Goal: Transaction & Acquisition: Purchase product/service

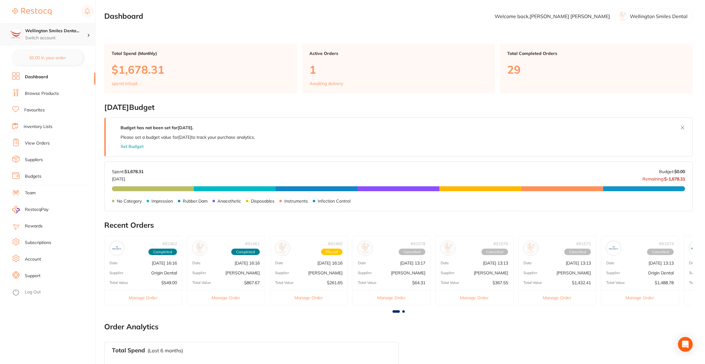
click at [48, 25] on div "Wellington Smiles Denta... Switch account" at bounding box center [47, 34] width 95 height 22
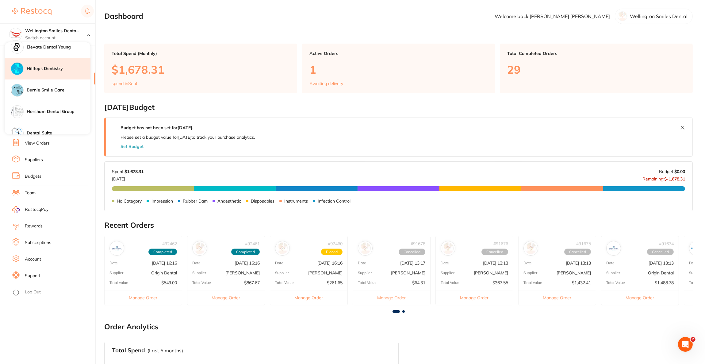
click at [49, 70] on h4 "Hilltops Dentistry" at bounding box center [59, 69] width 64 height 6
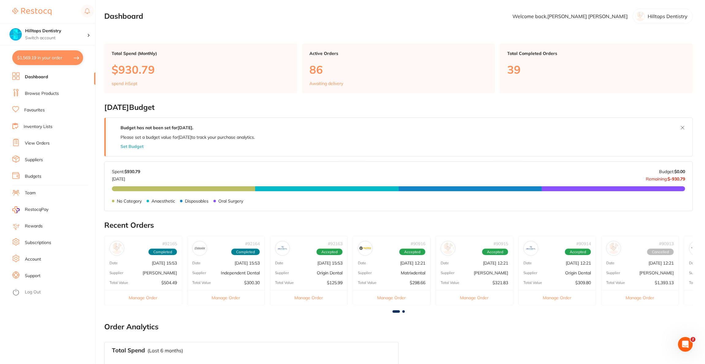
click at [68, 62] on button "$1,569.19 in your order" at bounding box center [47, 57] width 71 height 15
checkbox input "true"
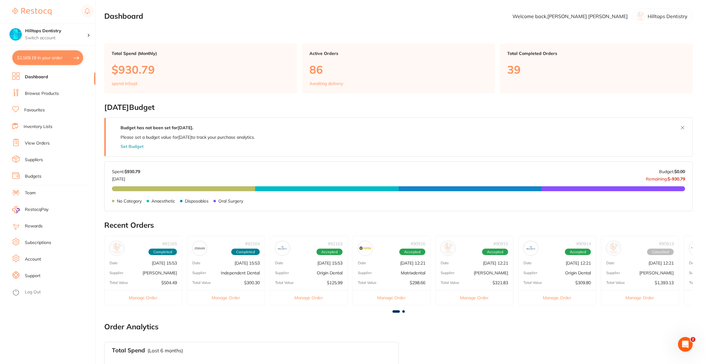
checkbox input "true"
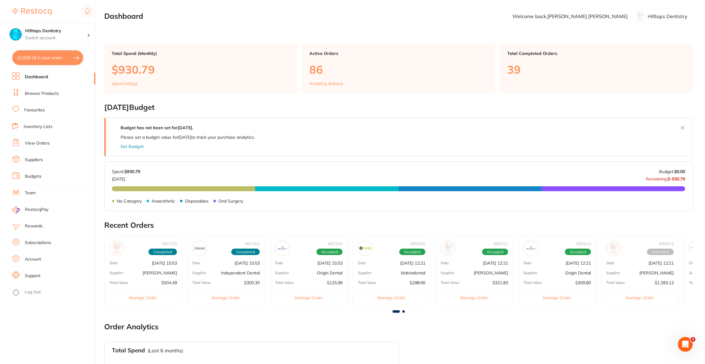
checkbox input "true"
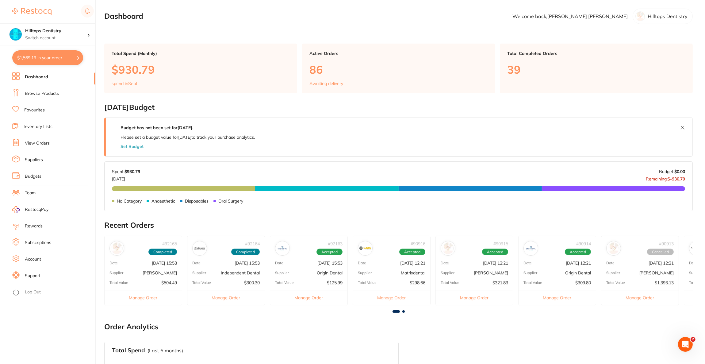
checkbox input "true"
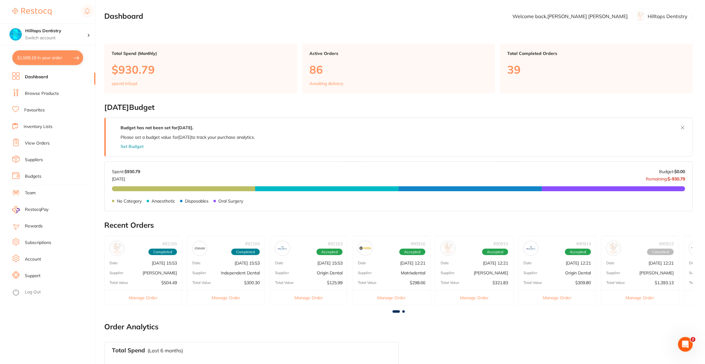
checkbox input "true"
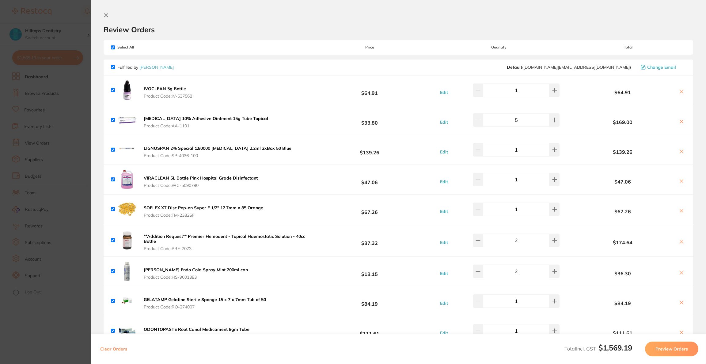
click at [681, 180] on icon at bounding box center [681, 180] width 5 height 5
checkbox input "false"
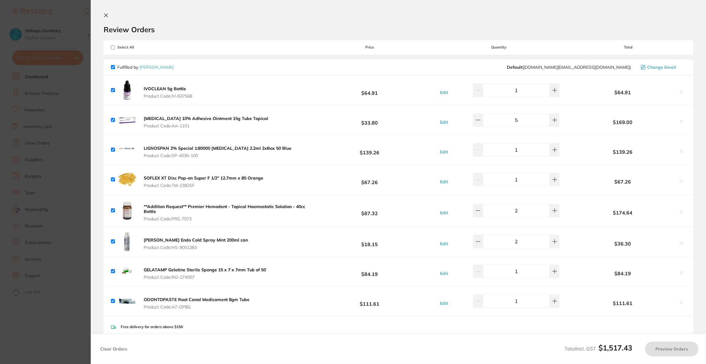
click at [53, 116] on section "Update RRP Set your pre negotiated price for this item. Item Agreed RRP (excl. …" at bounding box center [353, 182] width 706 height 364
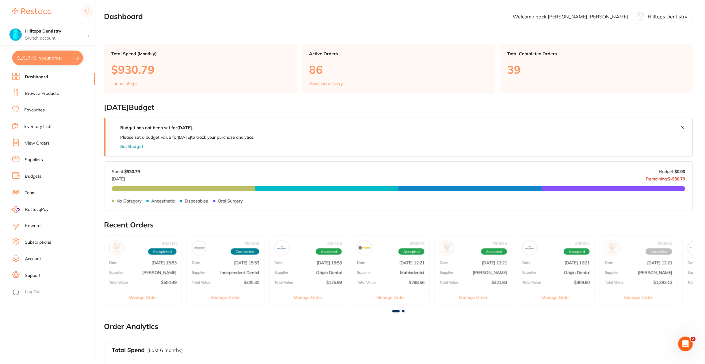
scroll to position [1, 0]
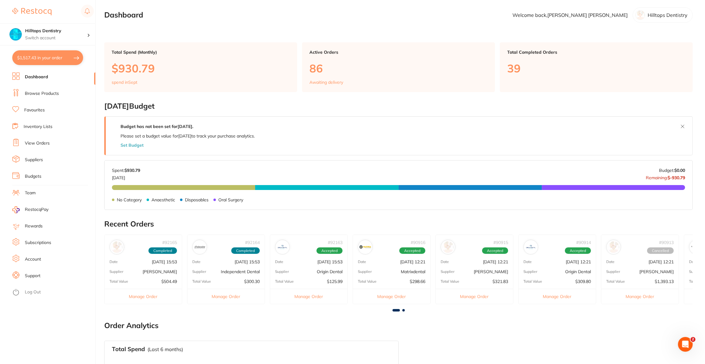
drag, startPoint x: 48, startPoint y: 94, endPoint x: 57, endPoint y: 88, distance: 11.4
click at [48, 94] on link "Browse Products" at bounding box center [42, 93] width 34 height 6
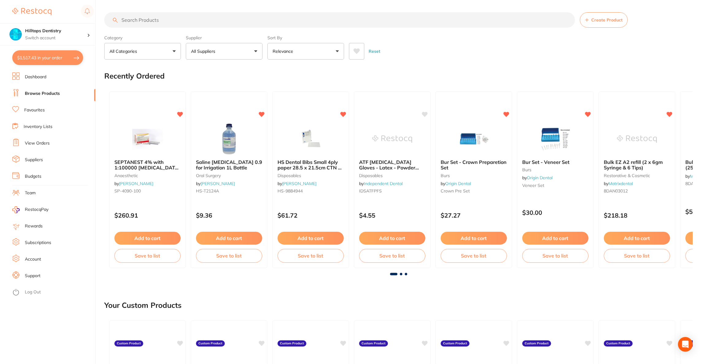
click at [174, 21] on input "search" at bounding box center [339, 19] width 471 height 15
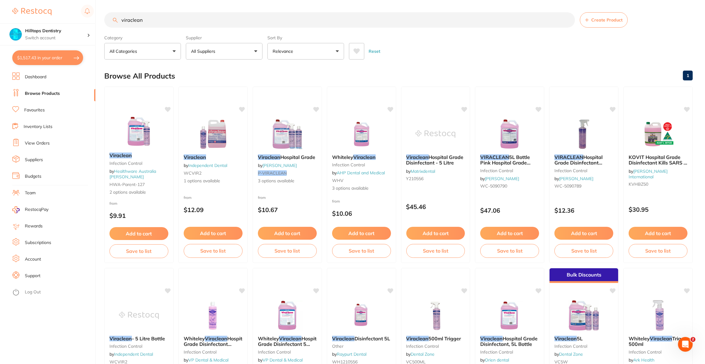
type input "viraclean"
click at [231, 54] on button "All Suppliers" at bounding box center [224, 51] width 77 height 17
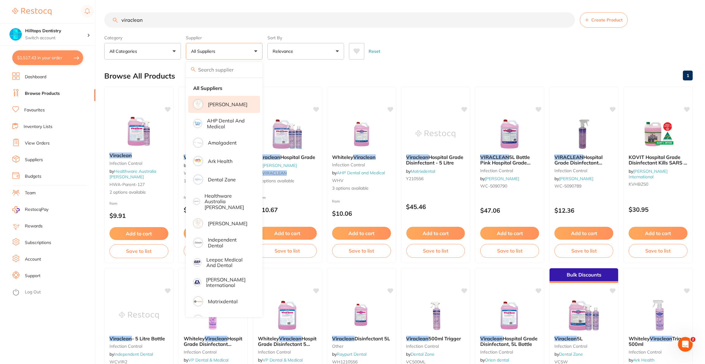
click at [223, 104] on p "[PERSON_NAME]" at bounding box center [228, 104] width 40 height 6
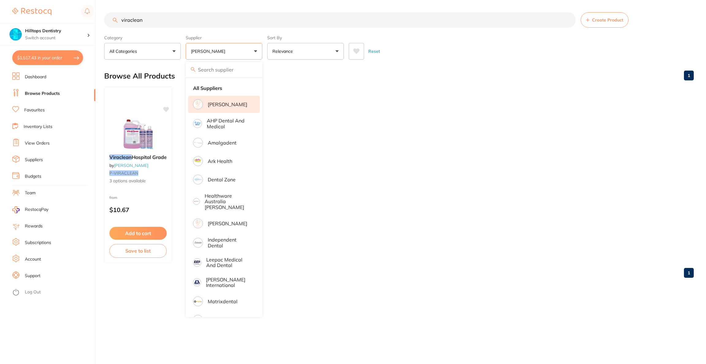
click at [419, 94] on ul "Viraclean Hospital Grade by Adam Dental P-VIRACLEAN 3 options available from $1…" at bounding box center [399, 174] width 590 height 176
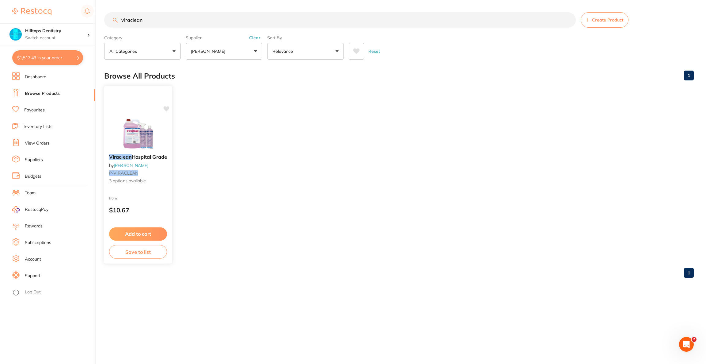
click at [158, 115] on div "Viraclean Hospital Grade by Adam Dental P-VIRACLEAN 3 options available from $1…" at bounding box center [138, 175] width 68 height 178
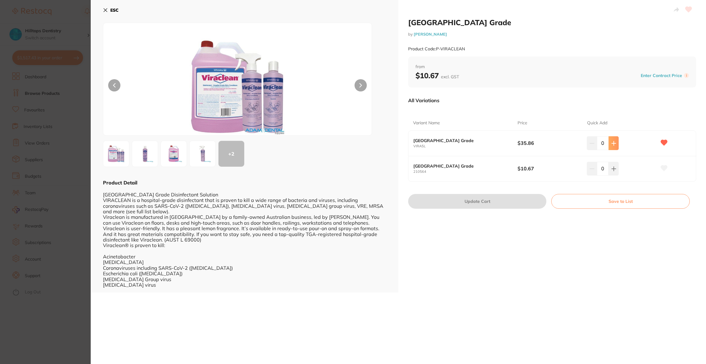
click at [612, 143] on icon at bounding box center [614, 143] width 4 height 4
type input "1"
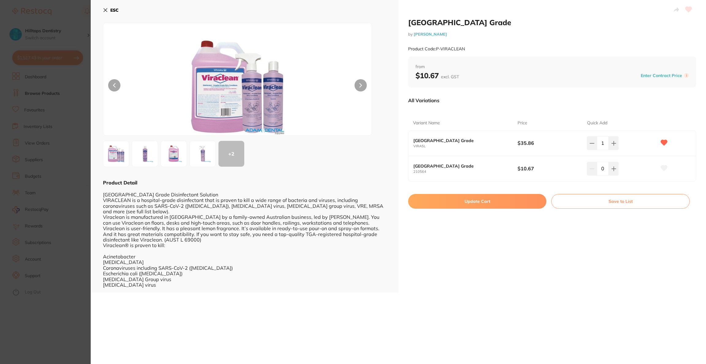
click at [509, 202] on button "Update Cart" at bounding box center [477, 201] width 138 height 15
checkbox input "true"
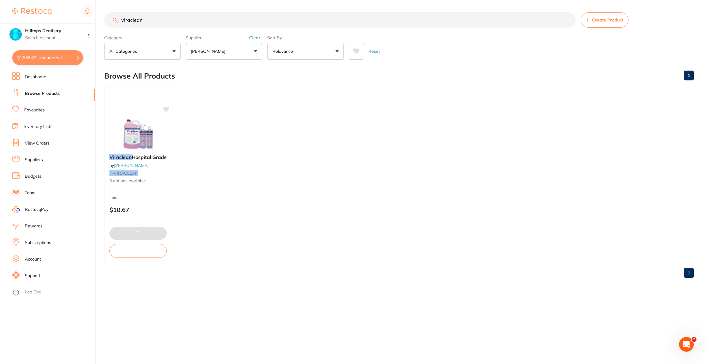
click at [54, 55] on button "$1,556.87 in your order" at bounding box center [47, 57] width 71 height 15
checkbox input "true"
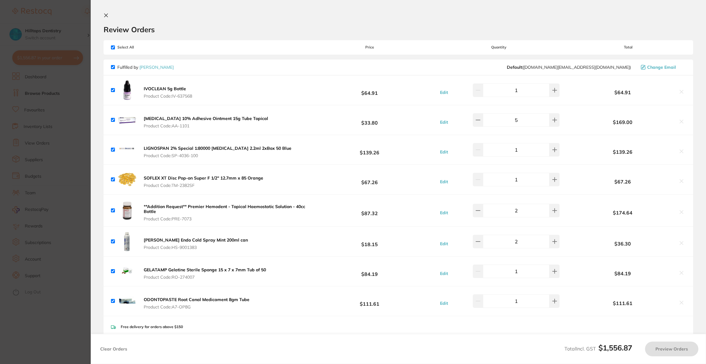
checkbox input "false"
checkbox input "true"
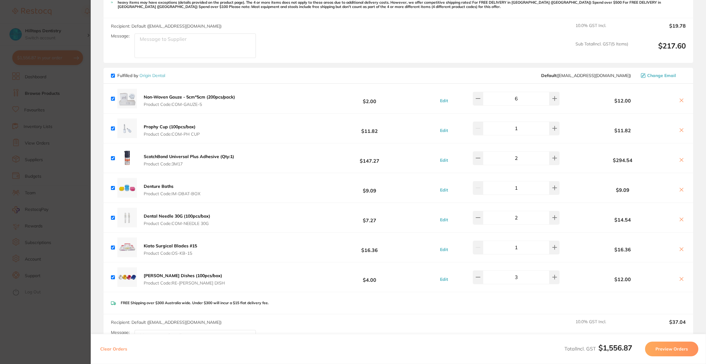
scroll to position [682, 0]
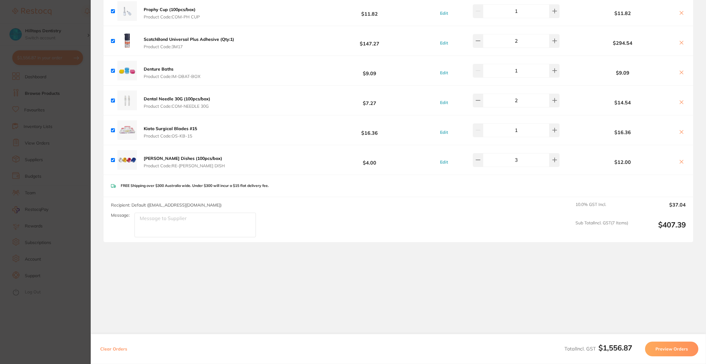
click at [670, 345] on button "Preview Orders" at bounding box center [671, 348] width 53 height 15
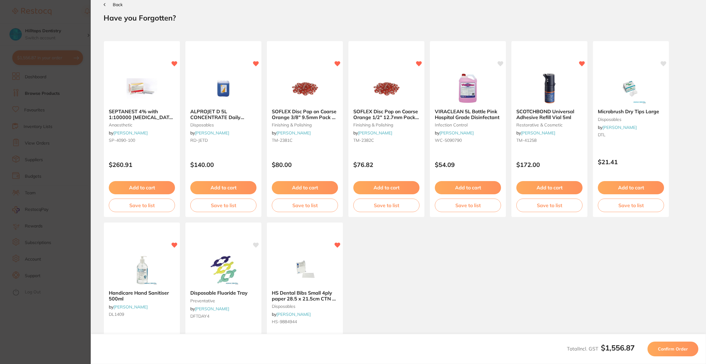
scroll to position [0, 0]
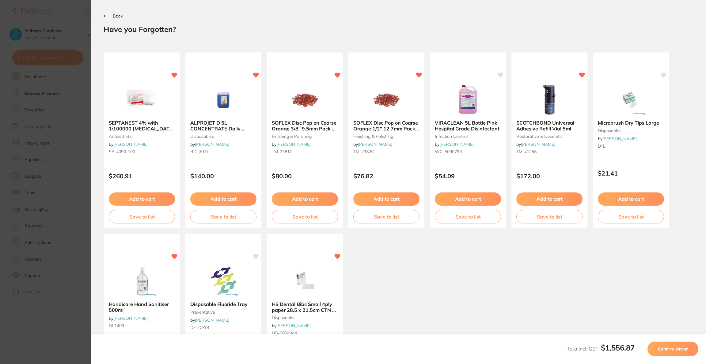
click at [670, 346] on span "Confirm Order" at bounding box center [673, 349] width 30 height 6
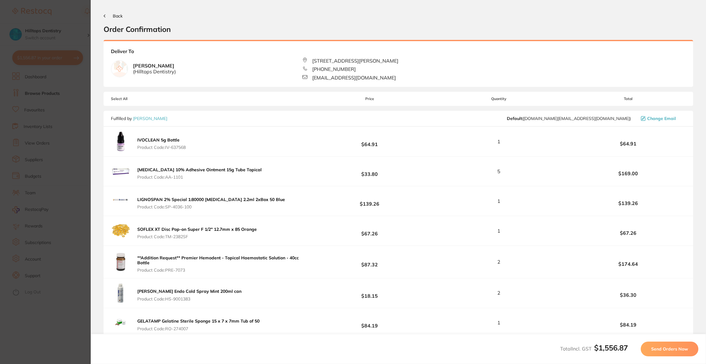
click at [670, 346] on span "Send Orders Now" at bounding box center [669, 349] width 37 height 6
